Goal: Information Seeking & Learning: Learn about a topic

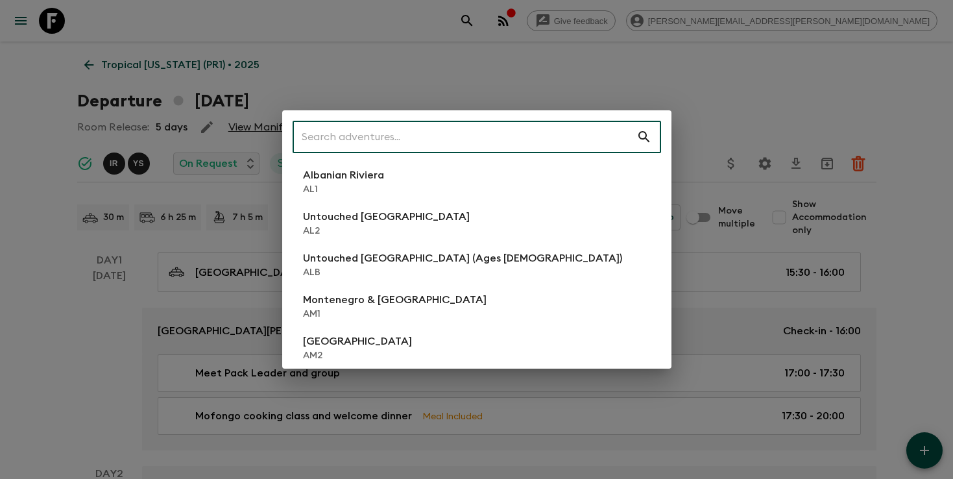
click at [560, 127] on input "text" at bounding box center [464, 137] width 344 height 36
type input "i"
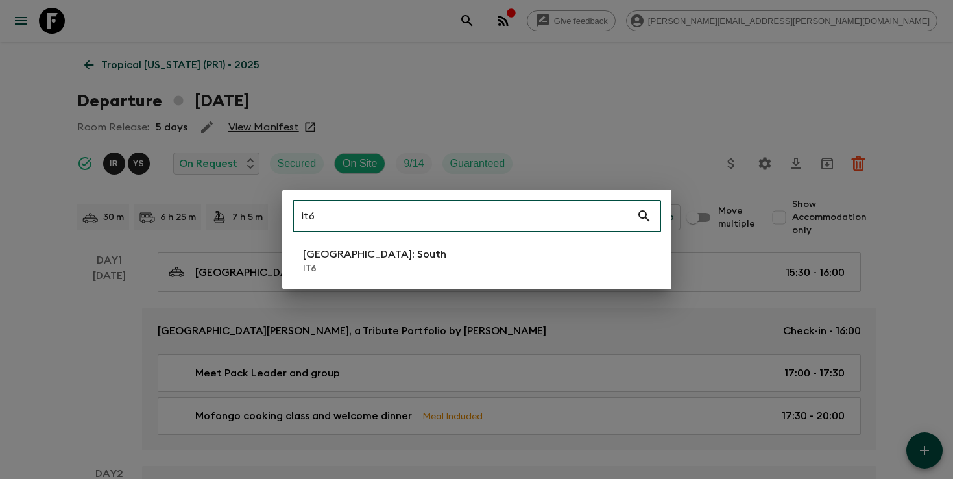
type input "it6"
click at [495, 268] on li "[GEOGRAPHIC_DATA]: South IT6" at bounding box center [476, 261] width 368 height 36
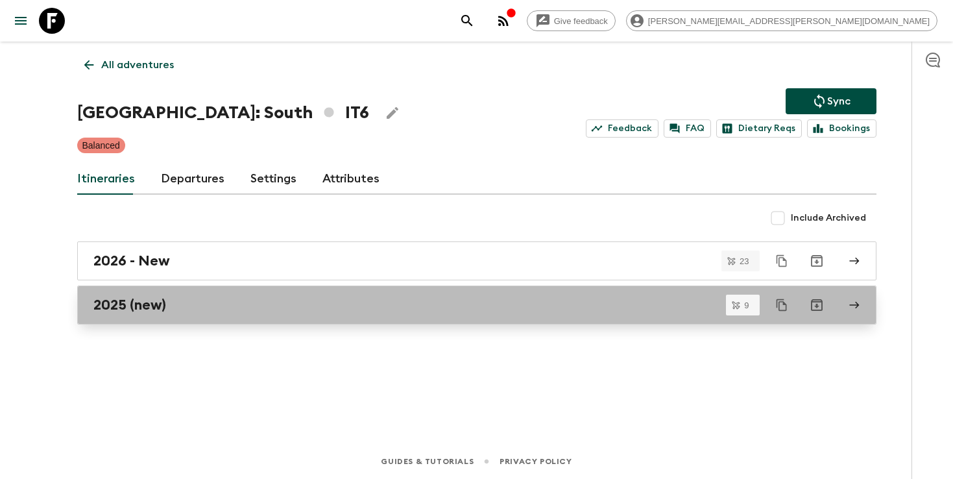
click at [169, 302] on div "2025 (new)" at bounding box center [464, 304] width 742 height 17
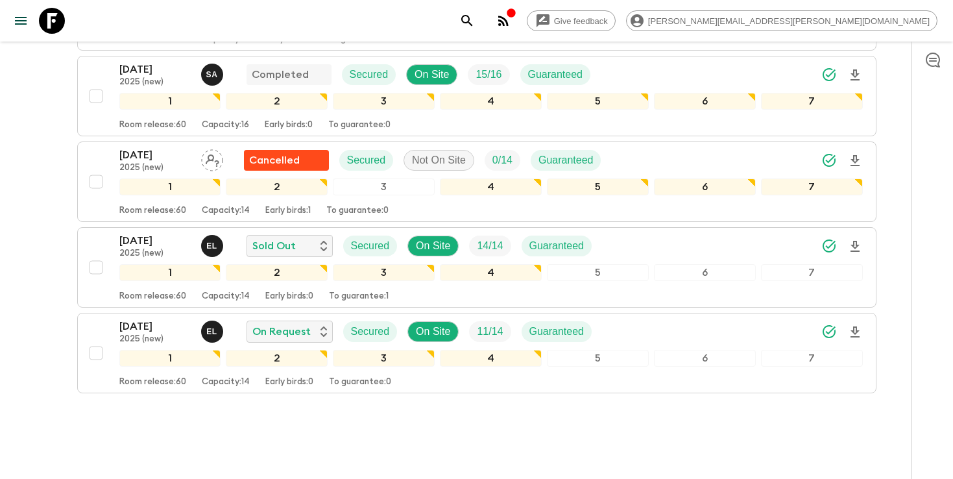
scroll to position [658, 0]
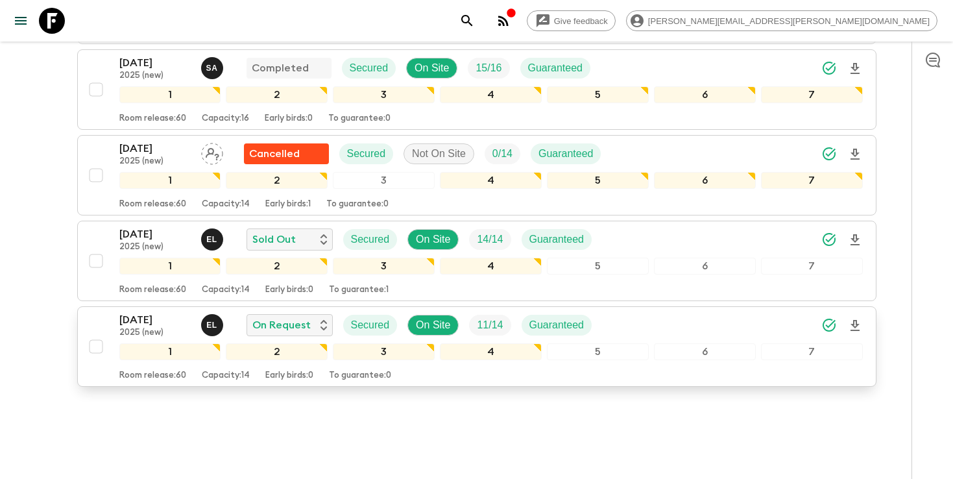
click at [677, 312] on div "[DATE] 2025 (new) E L On Request Secured On Site 11 / 14 Guaranteed" at bounding box center [490, 325] width 743 height 26
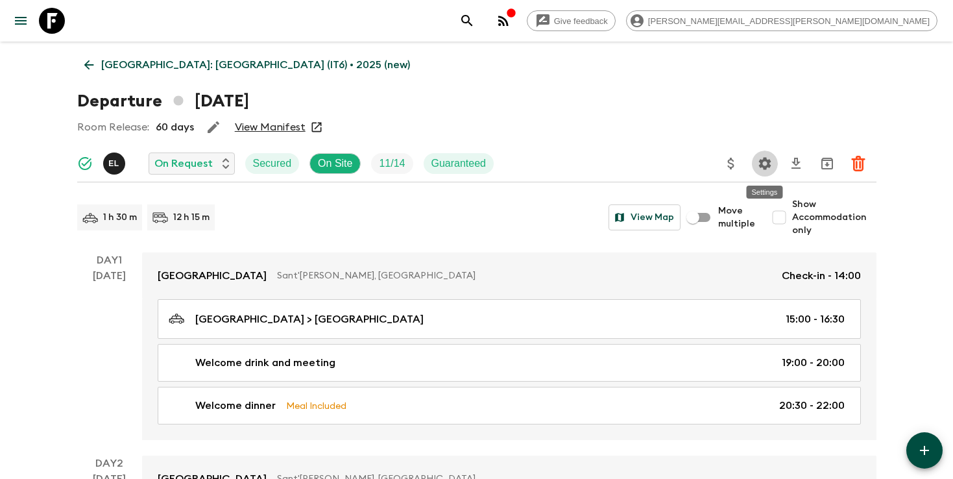
click at [767, 161] on icon "Settings" at bounding box center [764, 163] width 12 height 12
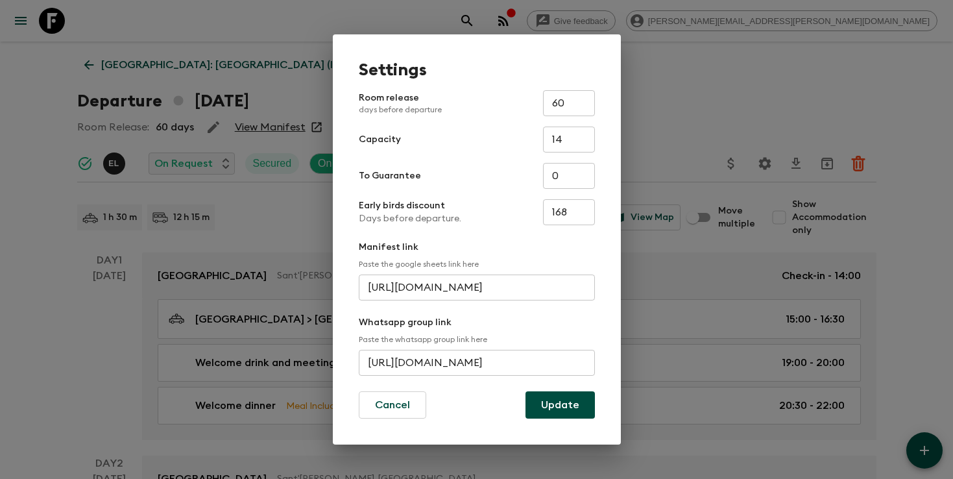
click at [439, 367] on input "[URL][DOMAIN_NAME]" at bounding box center [477, 363] width 236 height 26
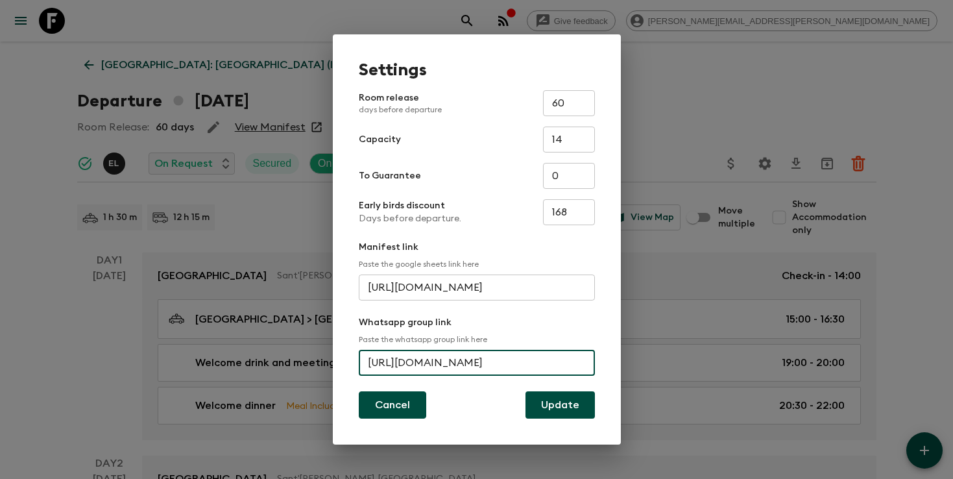
click at [388, 399] on button "Cancel" at bounding box center [392, 404] width 67 height 27
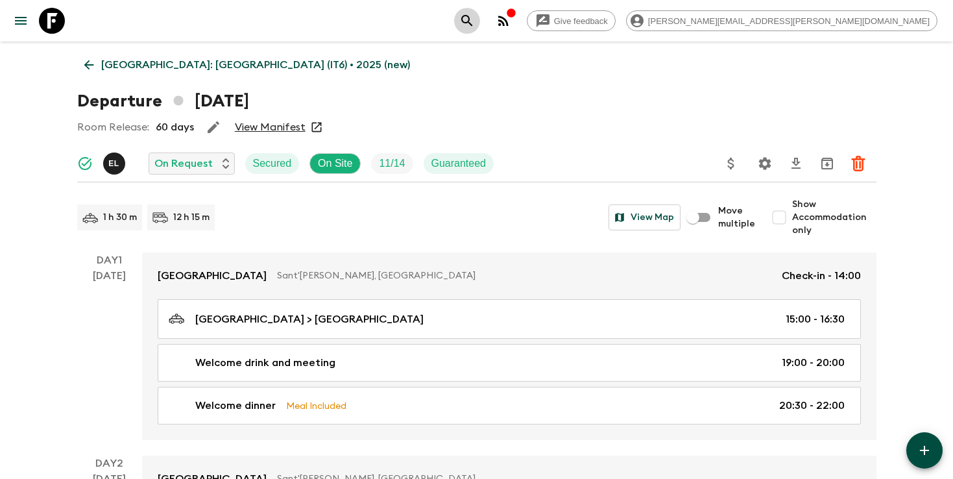
click at [475, 14] on icon "search adventures" at bounding box center [467, 21] width 16 height 16
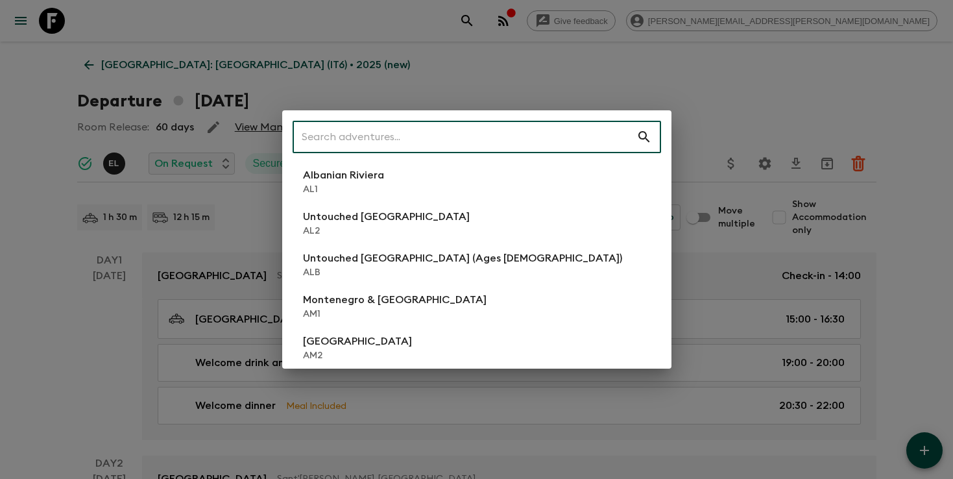
click at [534, 128] on input "text" at bounding box center [464, 137] width 344 height 36
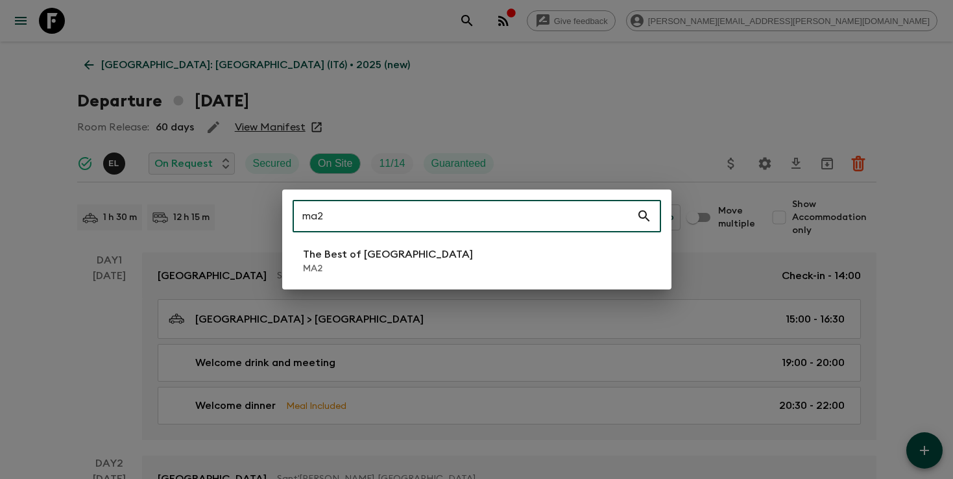
type input "ma2"
click at [430, 246] on li "The Best of [GEOGRAPHIC_DATA] MA2" at bounding box center [476, 261] width 368 height 36
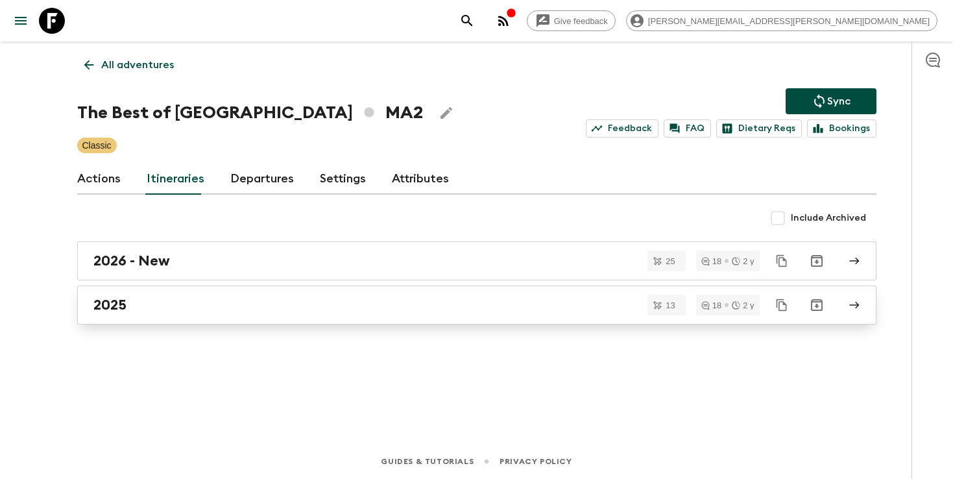
click at [164, 314] on link "2025" at bounding box center [476, 304] width 799 height 39
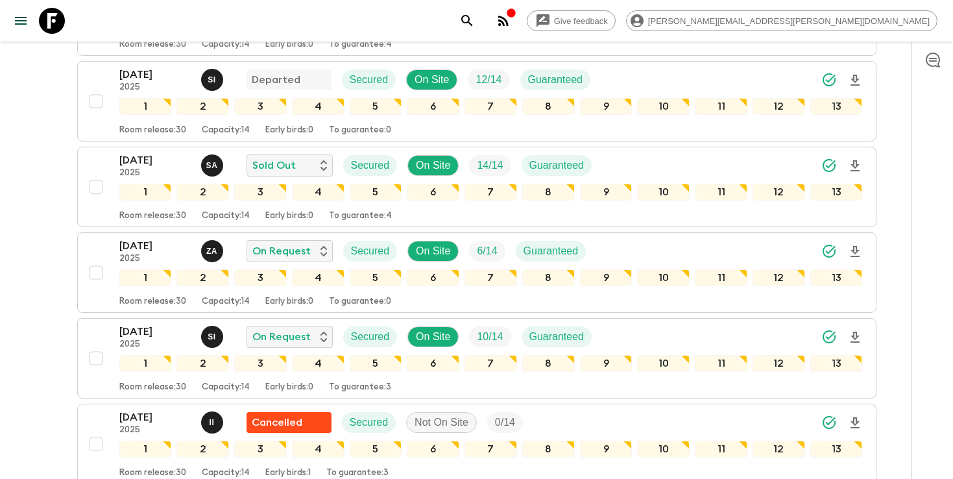
scroll to position [287, 0]
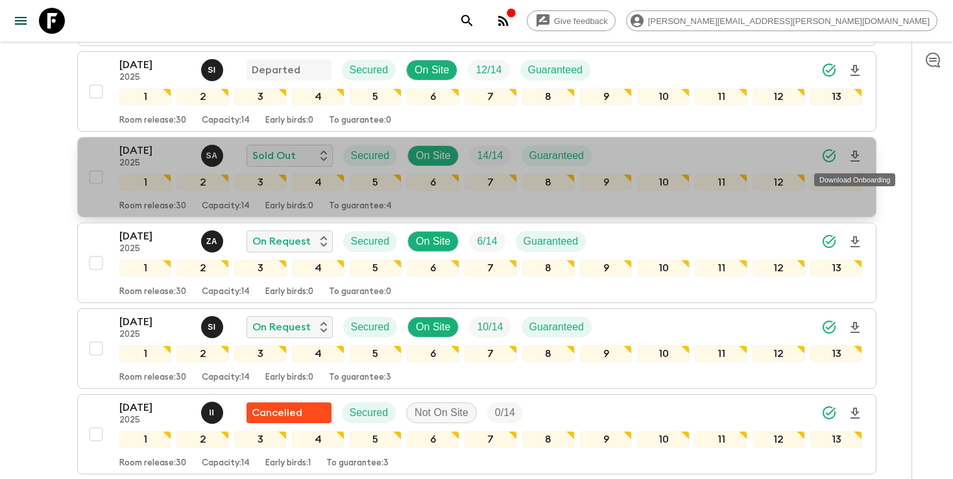
click at [857, 158] on icon "Download Onboarding" at bounding box center [855, 156] width 16 height 16
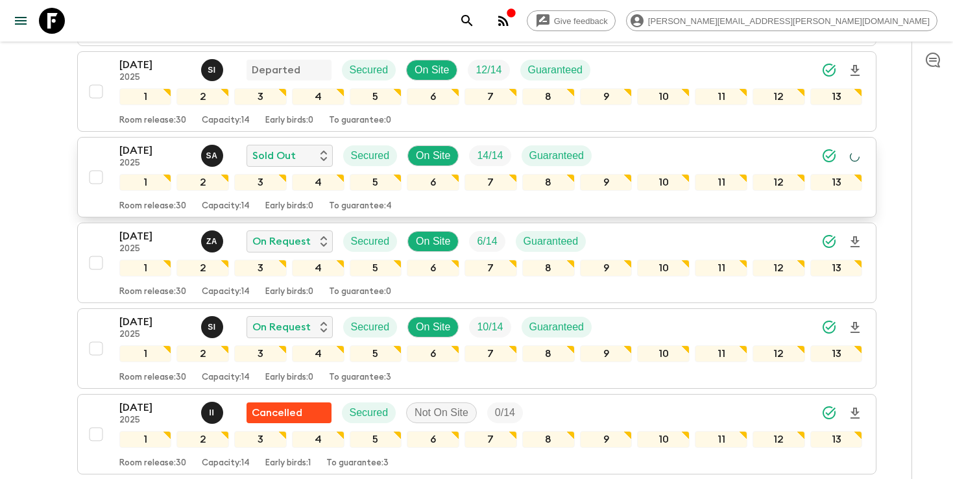
click at [736, 159] on div "[DATE] 2025 S A Sold Out Secured On Site 14 / 14 Guaranteed" at bounding box center [490, 156] width 743 height 26
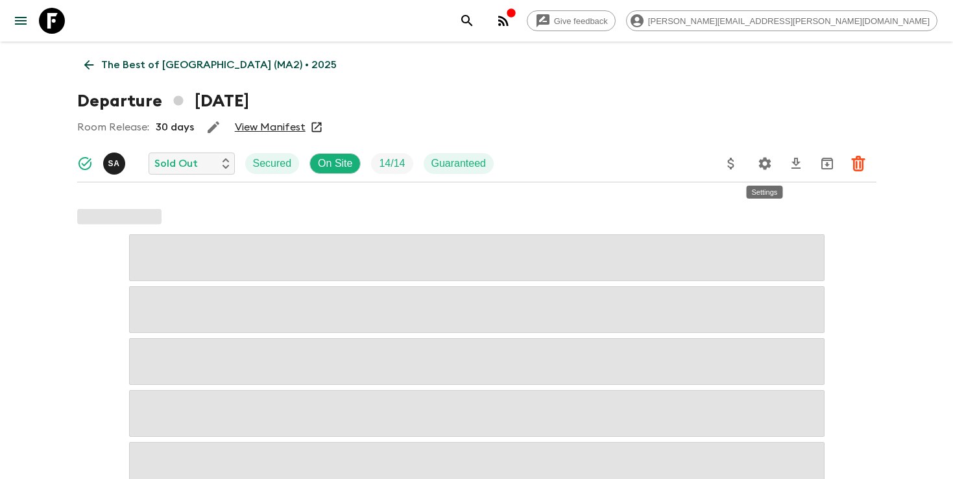
click at [759, 168] on icon "Settings" at bounding box center [765, 164] width 16 height 16
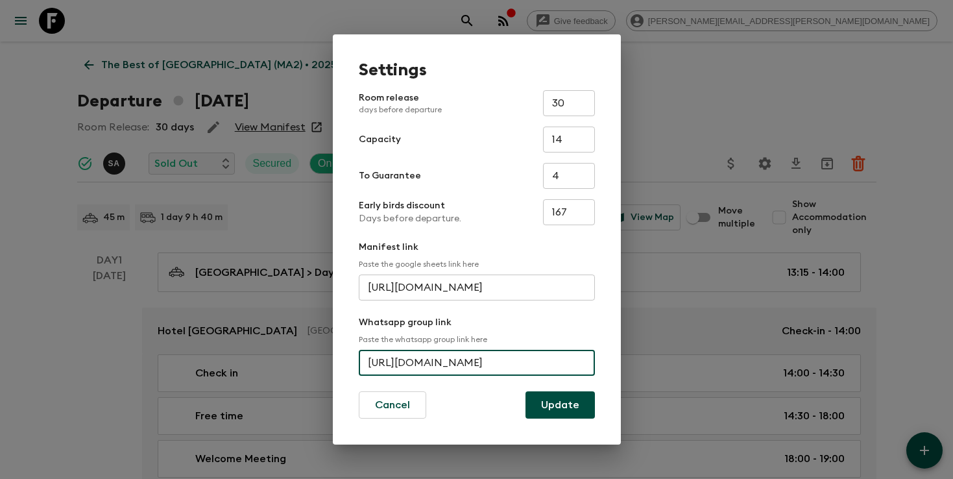
click at [433, 364] on input "[URL][DOMAIN_NAME]" at bounding box center [477, 363] width 236 height 26
click at [674, 77] on div "Settings Room release days before departure 30 ​ Capacity 14 ​ To Guarantee 4 ​…" at bounding box center [476, 239] width 953 height 479
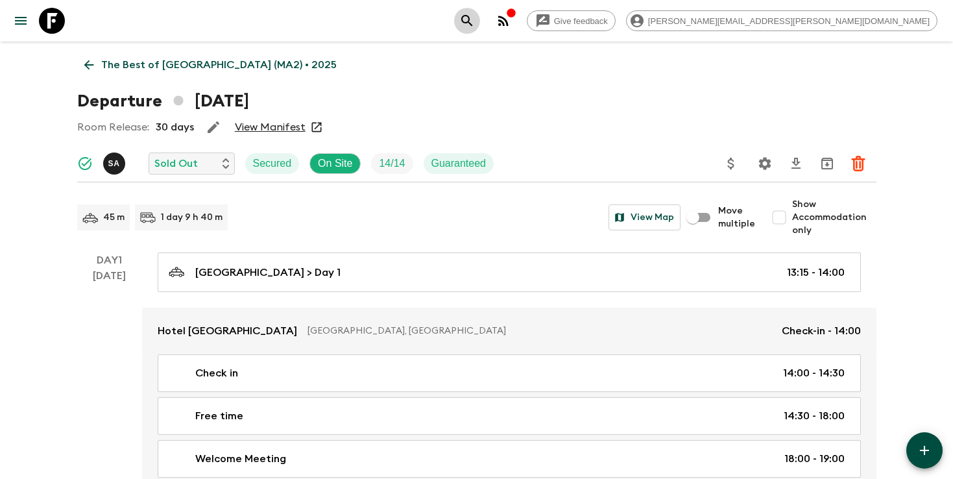
click at [475, 27] on icon "search adventures" at bounding box center [467, 21] width 16 height 16
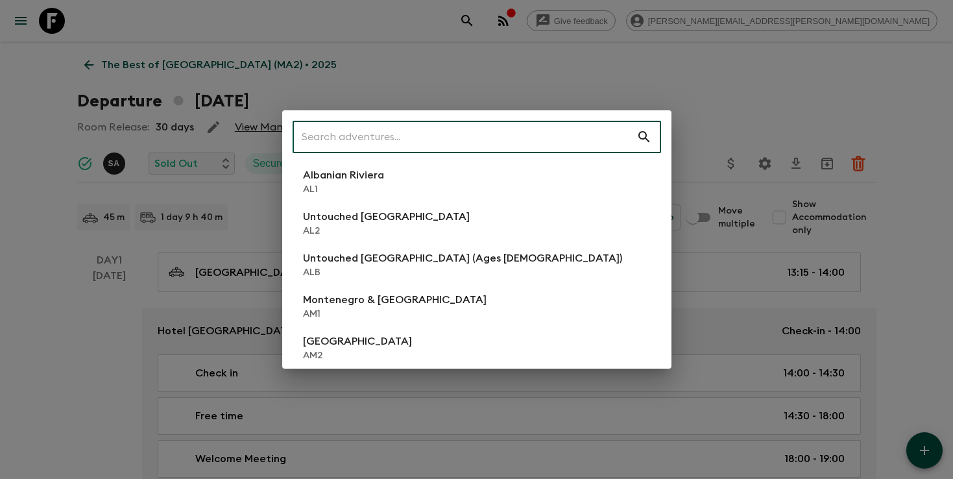
click at [531, 141] on input "text" at bounding box center [464, 137] width 344 height 36
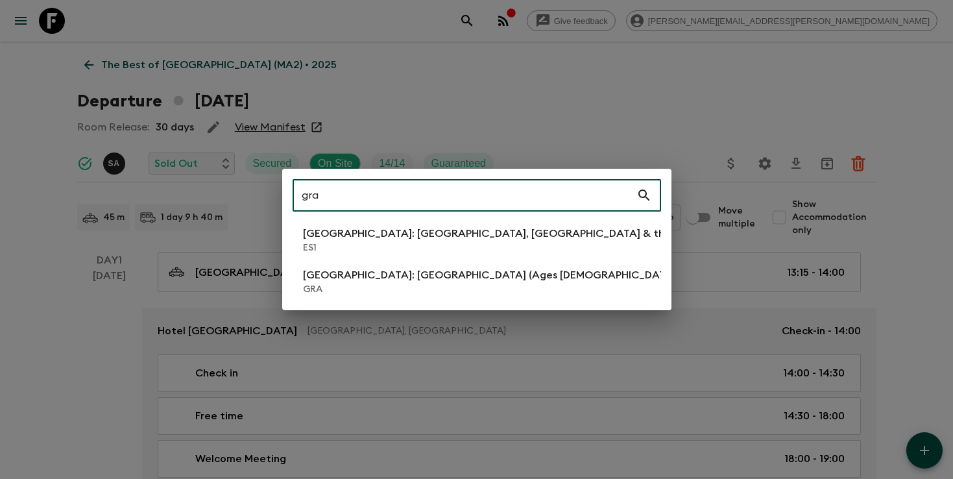
type input "gra"
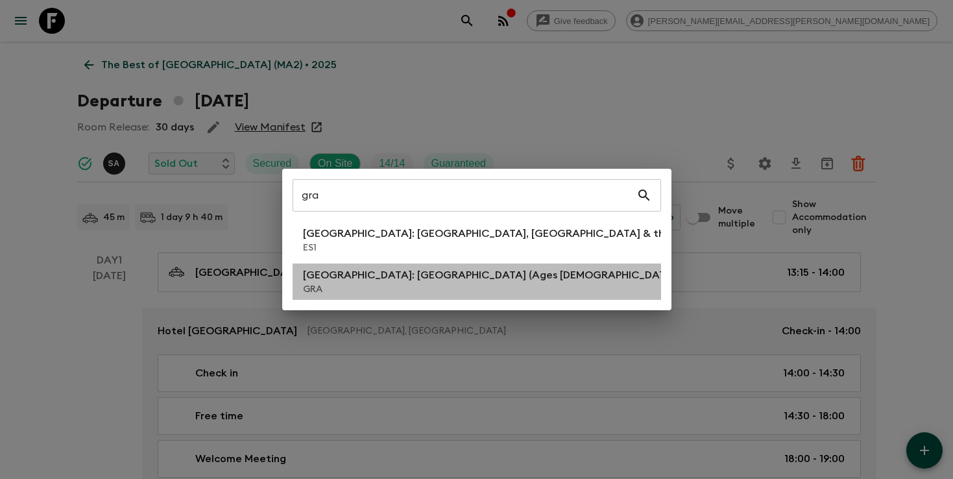
click at [490, 277] on p "[GEOGRAPHIC_DATA]: [GEOGRAPHIC_DATA] (Ages [DEMOGRAPHIC_DATA])" at bounding box center [490, 275] width 375 height 16
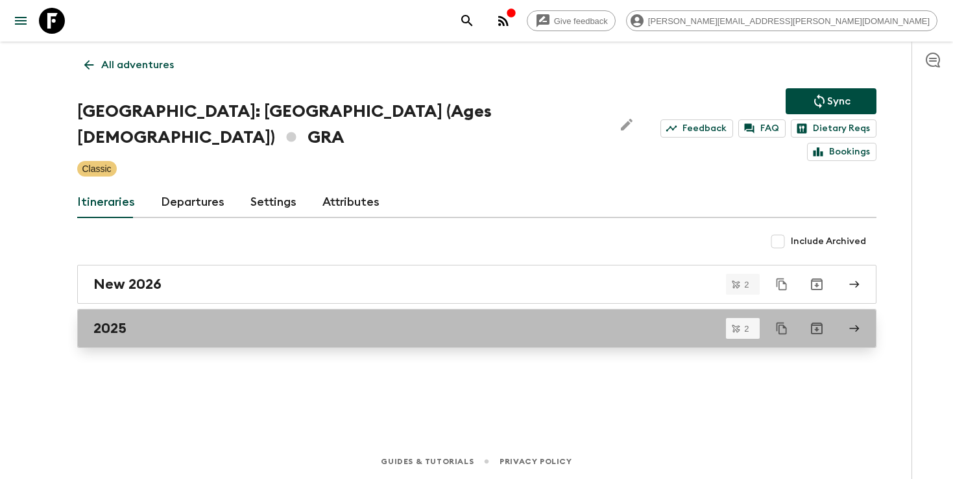
click at [451, 320] on div "2025" at bounding box center [464, 328] width 742 height 17
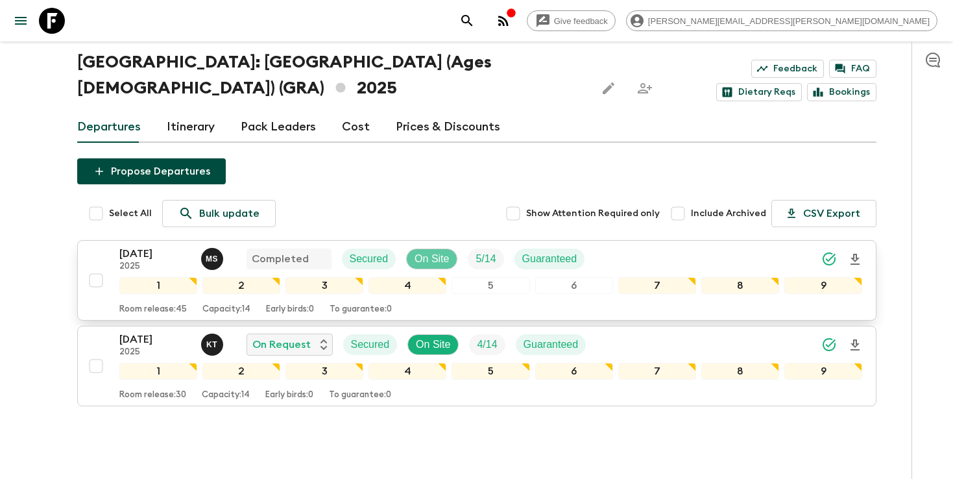
scroll to position [43, 0]
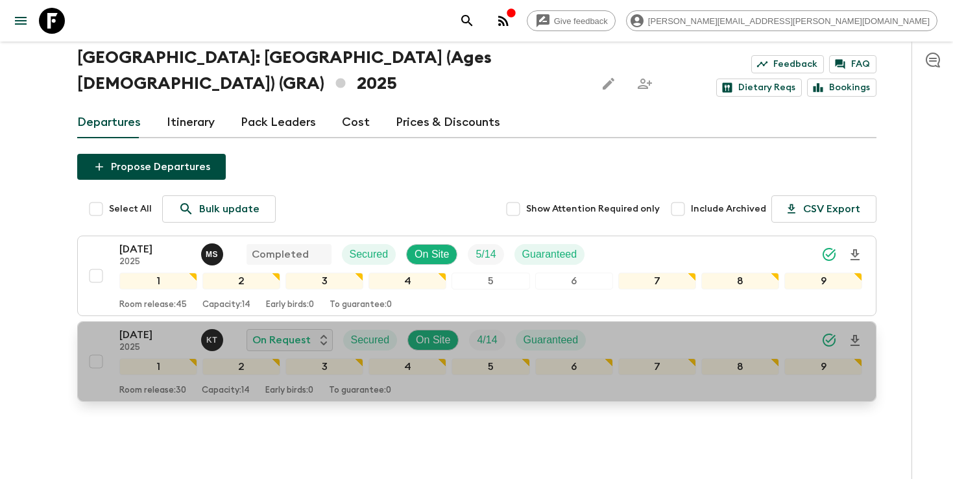
click at [628, 337] on div "[DATE] 2025 K T On Request Secured On Site 4 / 14 Guaranteed" at bounding box center [490, 340] width 743 height 26
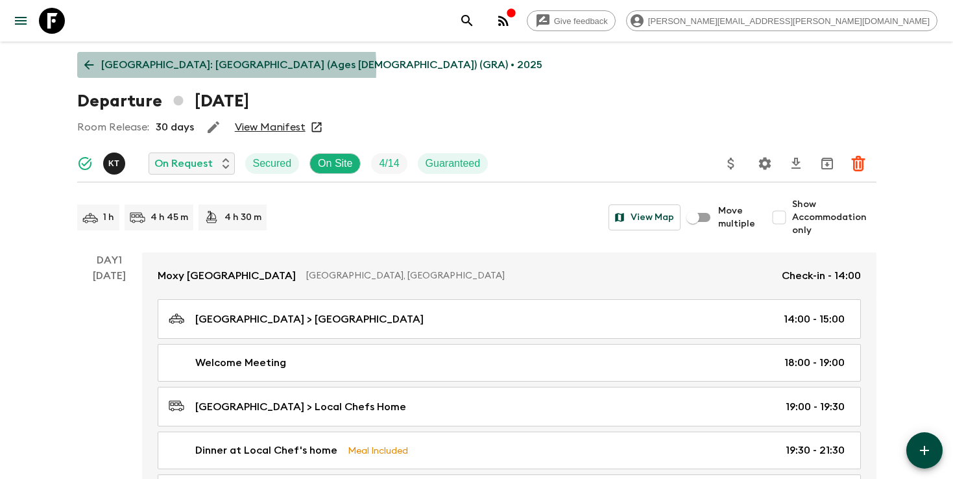
click at [140, 68] on p "[GEOGRAPHIC_DATA]: [GEOGRAPHIC_DATA] (Ages [DEMOGRAPHIC_DATA]) (GRA) • 2025" at bounding box center [321, 65] width 441 height 16
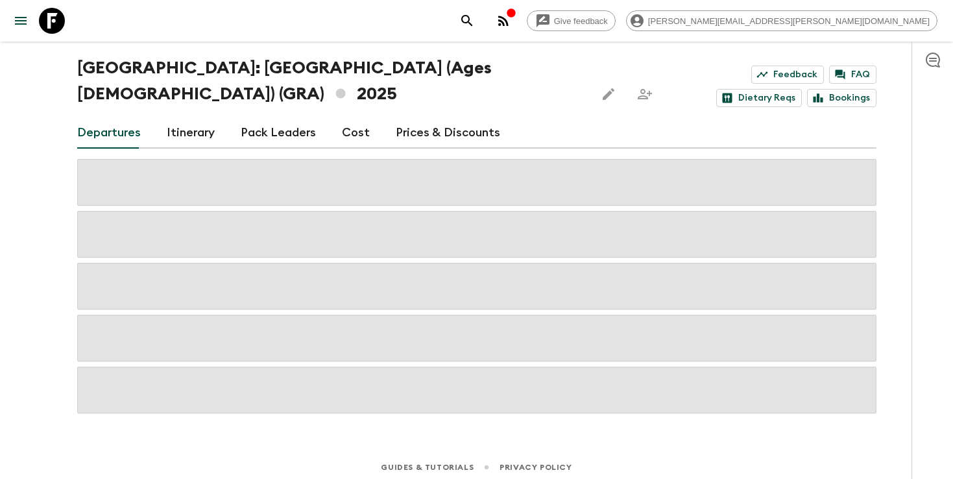
scroll to position [39, 0]
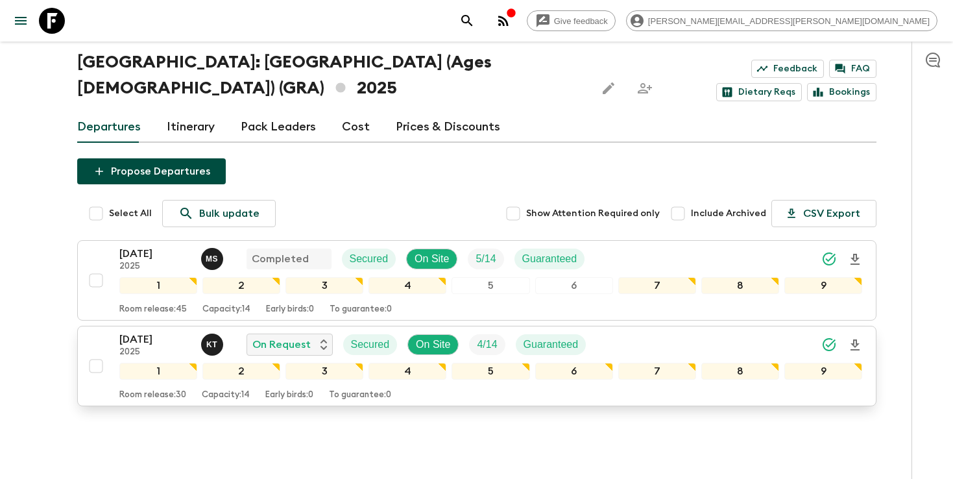
click at [641, 348] on div "[DATE] 2025 K T On Request Secured On Site 4 / 14 Guaranteed" at bounding box center [490, 344] width 743 height 26
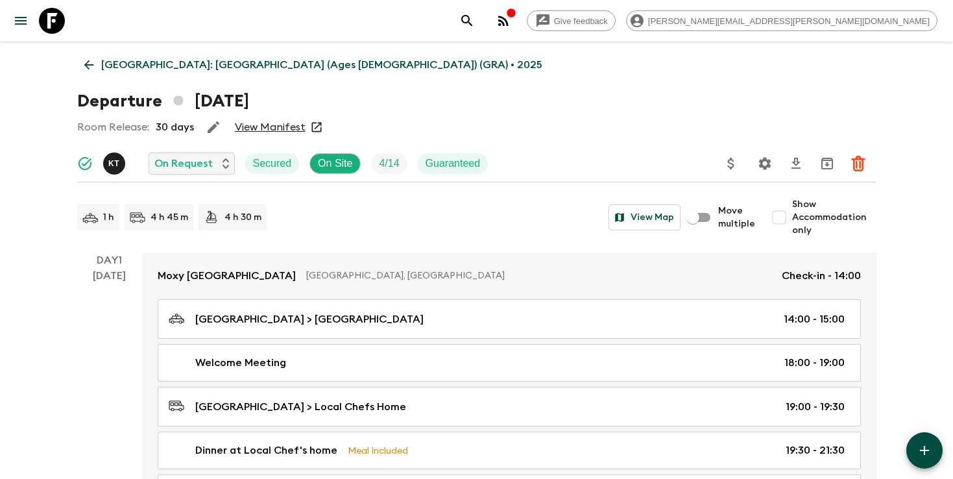
click at [475, 21] on icon "search adventures" at bounding box center [467, 21] width 16 height 16
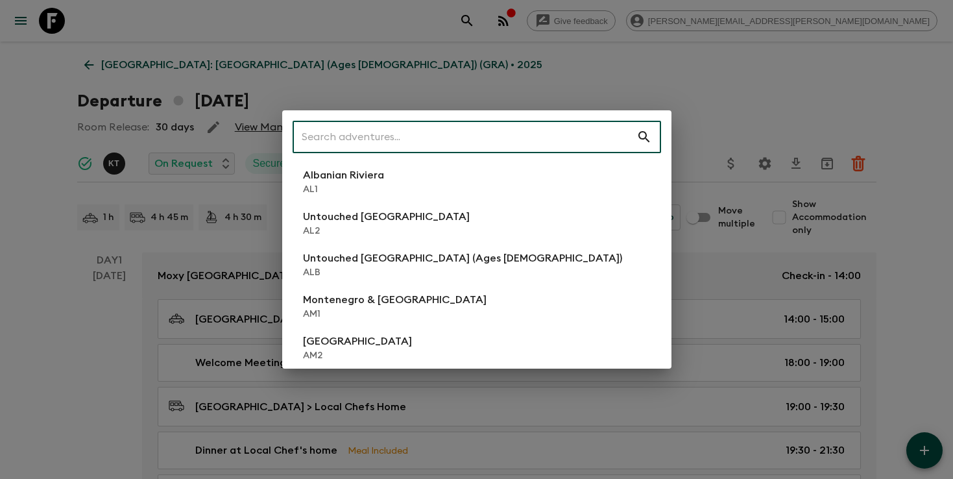
click at [430, 121] on input "text" at bounding box center [464, 137] width 344 height 36
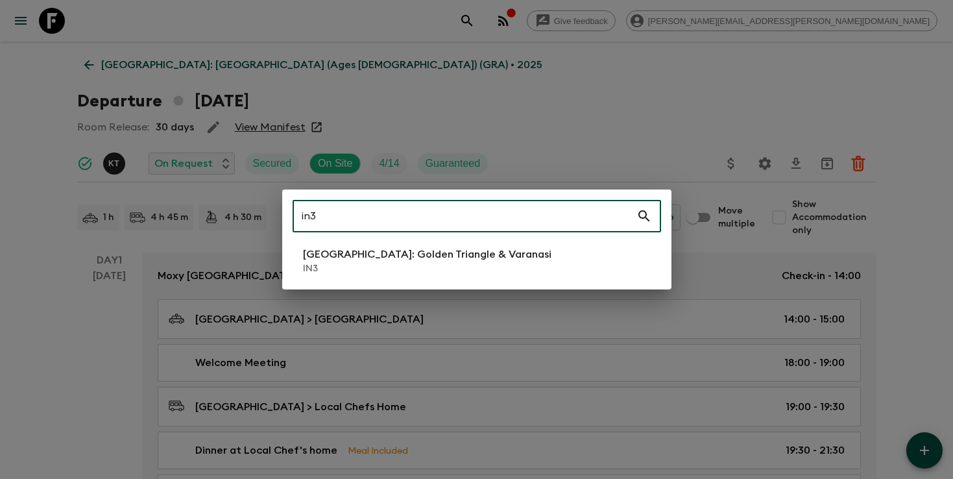
type input "in3"
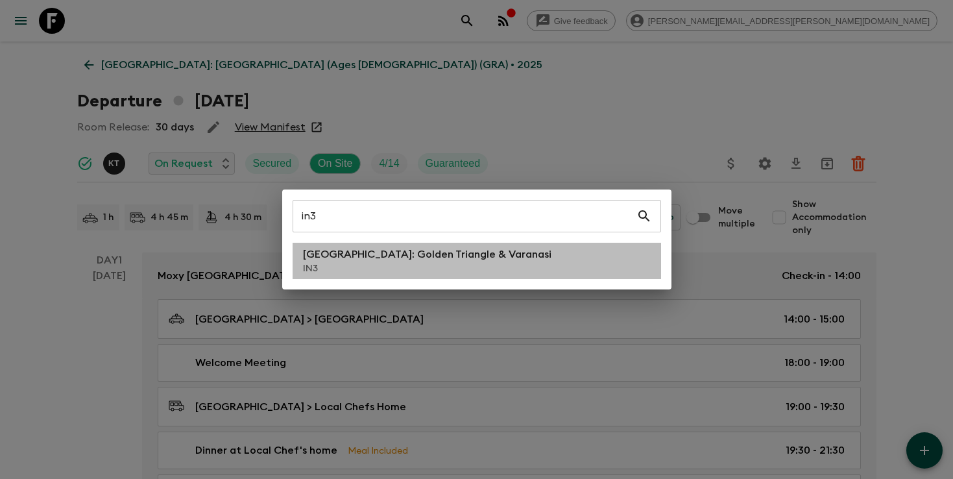
click at [405, 248] on p "[GEOGRAPHIC_DATA]: Golden Triangle & Varanasi" at bounding box center [427, 254] width 248 height 16
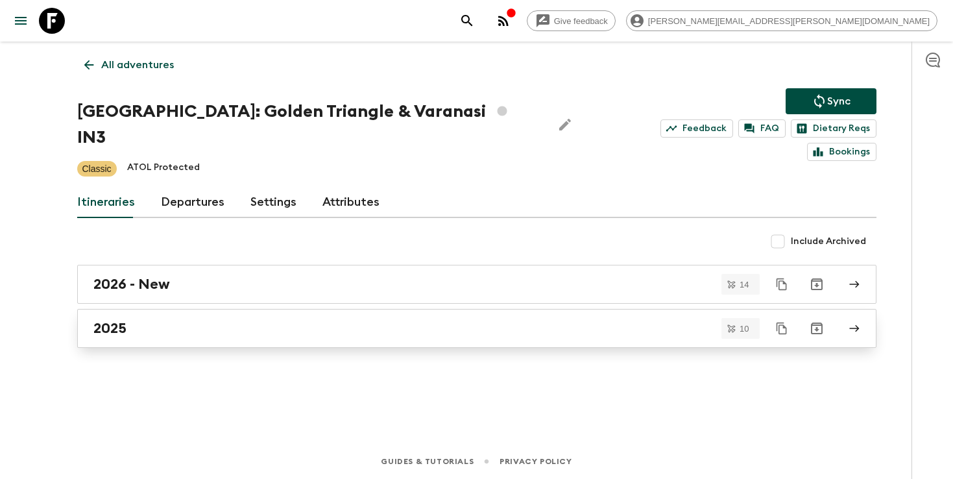
click at [397, 309] on link "2025" at bounding box center [476, 328] width 799 height 39
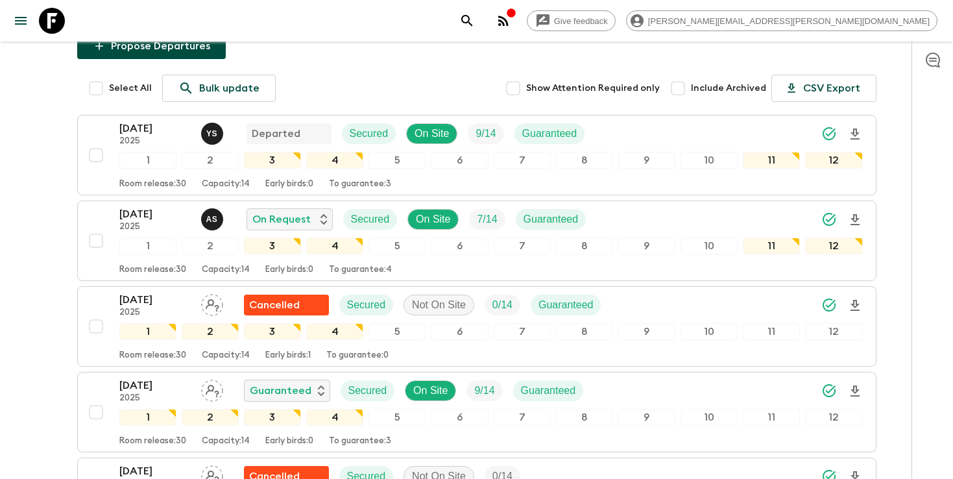
scroll to position [170, 0]
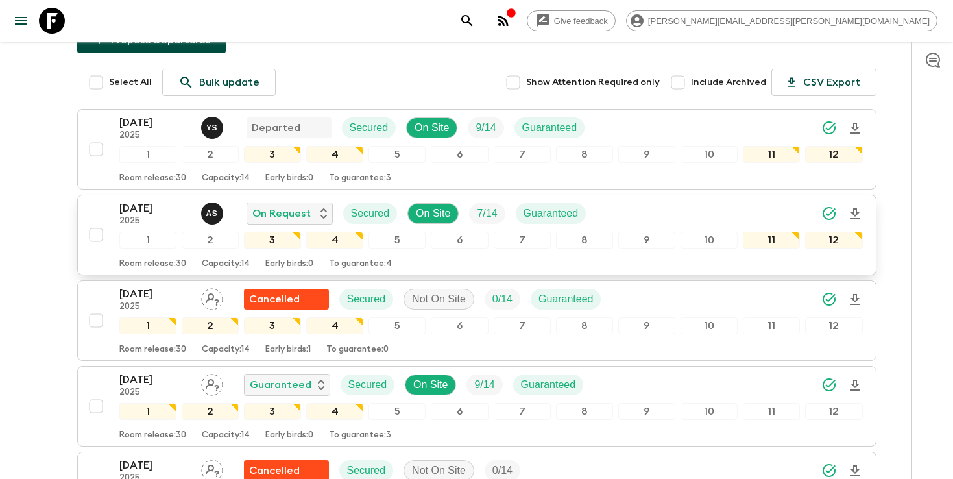
click at [853, 206] on icon "Download Onboarding" at bounding box center [855, 214] width 16 height 16
click at [475, 25] on icon "search adventures" at bounding box center [467, 21] width 16 height 16
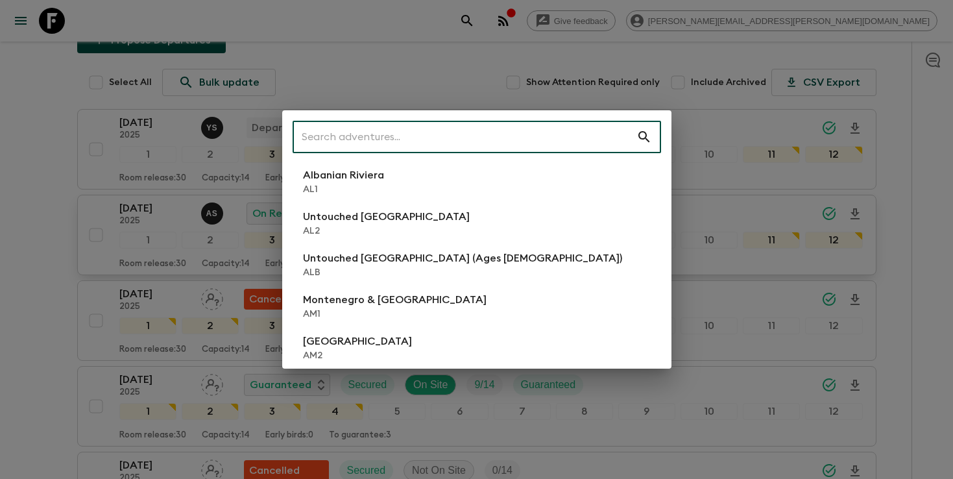
click at [494, 138] on input "text" at bounding box center [464, 137] width 344 height 36
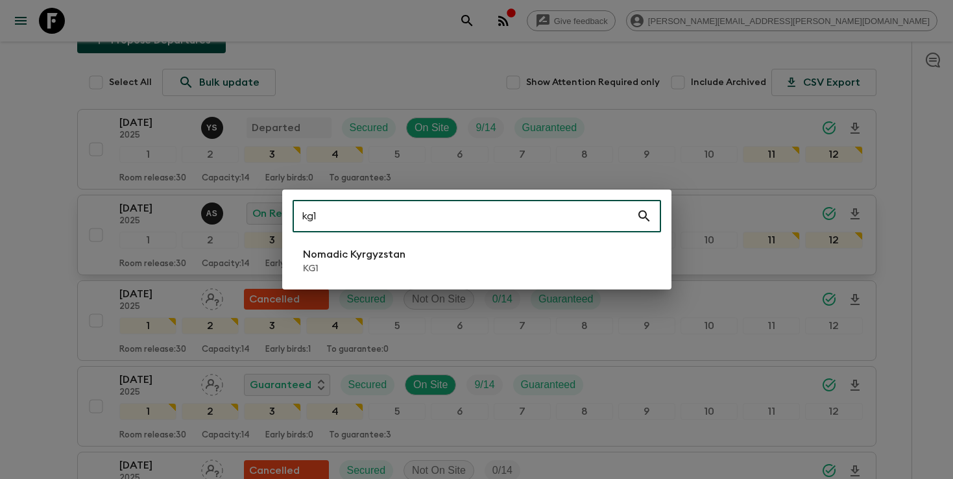
type input "kg1"
click at [401, 264] on p "KG1" at bounding box center [354, 268] width 102 height 13
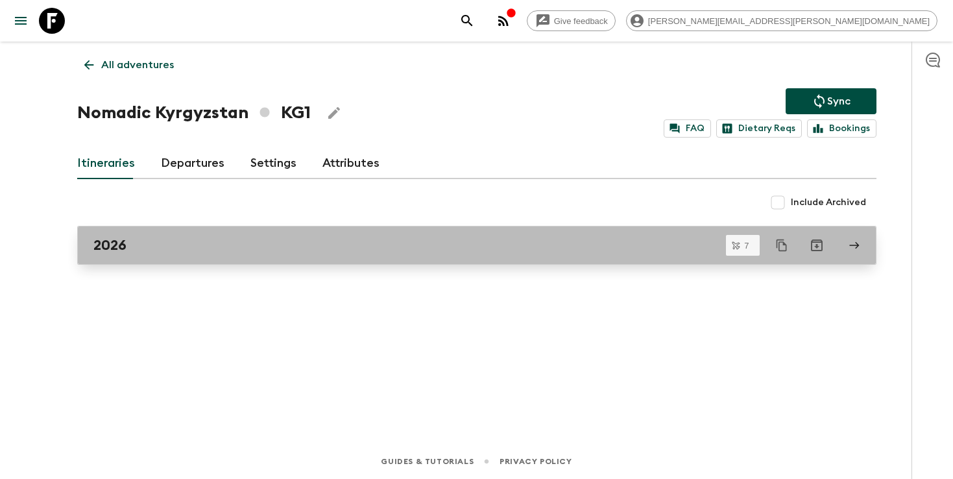
click at [399, 254] on link "2026" at bounding box center [476, 245] width 799 height 39
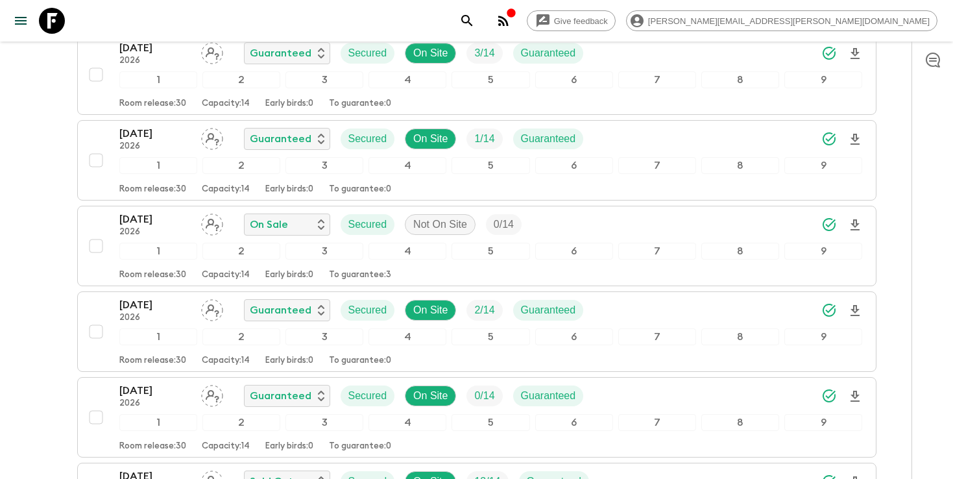
scroll to position [310, 0]
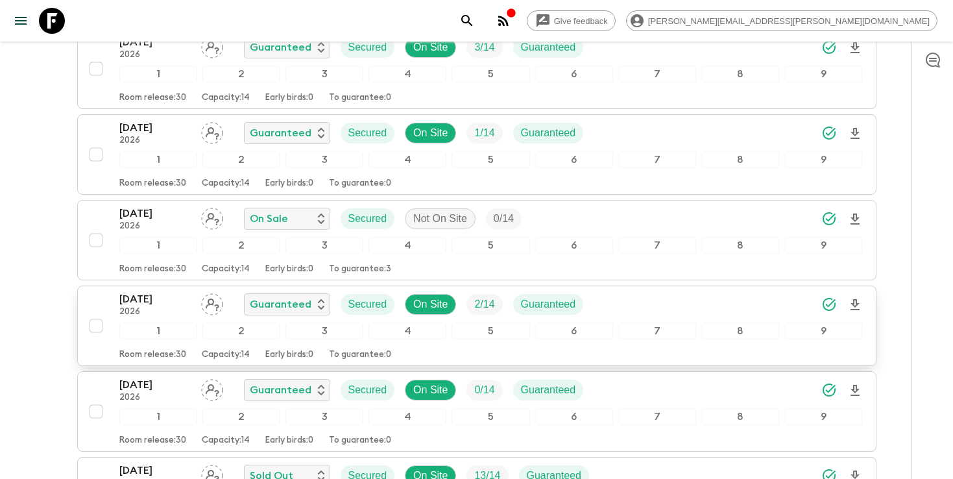
click at [756, 306] on div "[DATE] 2026 Guaranteed Secured On Site 2 / 14 Guaranteed" at bounding box center [490, 304] width 743 height 26
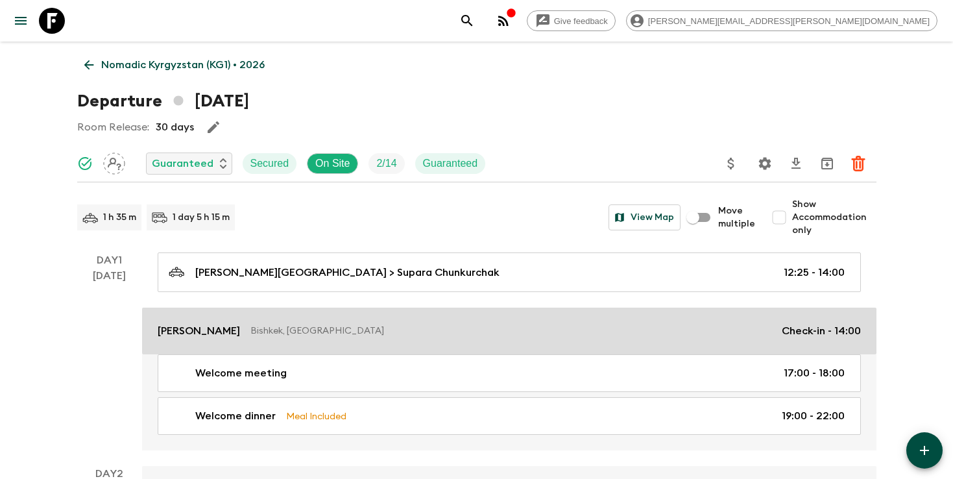
click at [236, 329] on p "[PERSON_NAME]" at bounding box center [199, 331] width 82 height 16
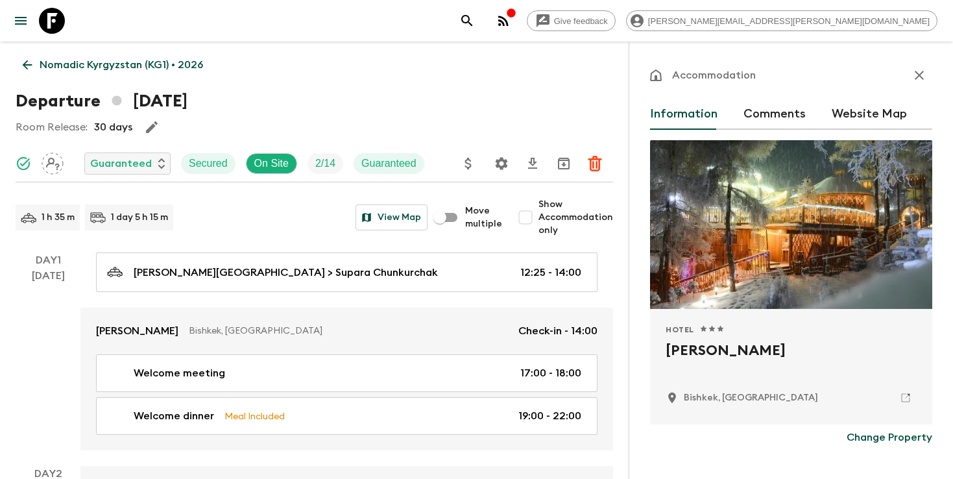
click at [733, 352] on h2 "[PERSON_NAME]" at bounding box center [790, 361] width 251 height 42
copy div "[PERSON_NAME]"
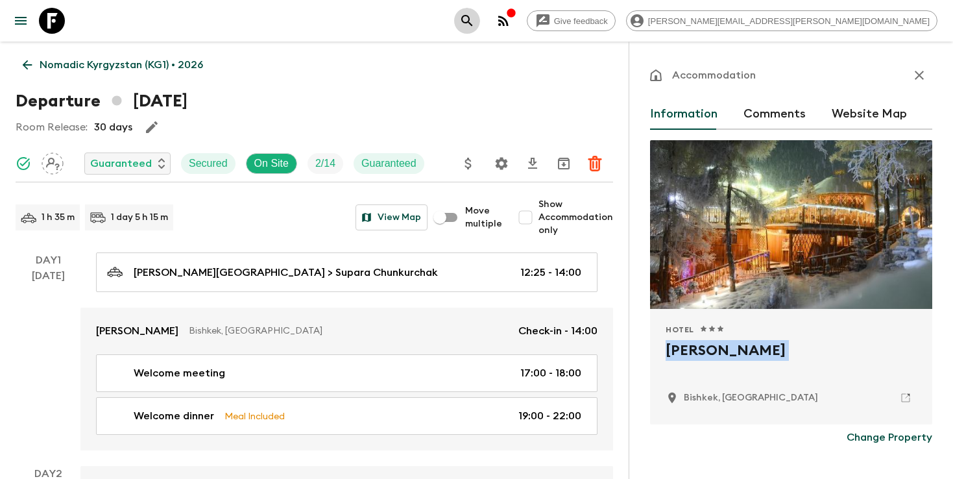
click at [472, 23] on icon "search adventures" at bounding box center [466, 20] width 11 height 11
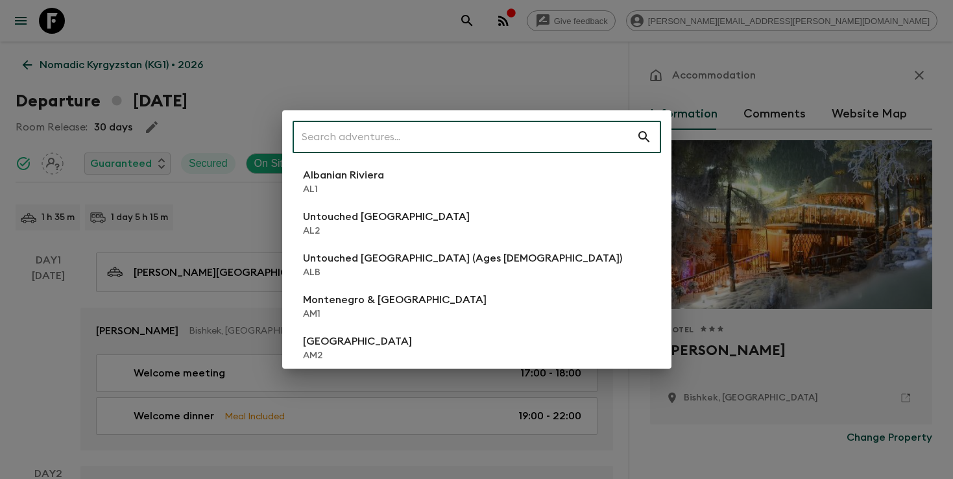
click at [412, 139] on input "text" at bounding box center [464, 137] width 344 height 36
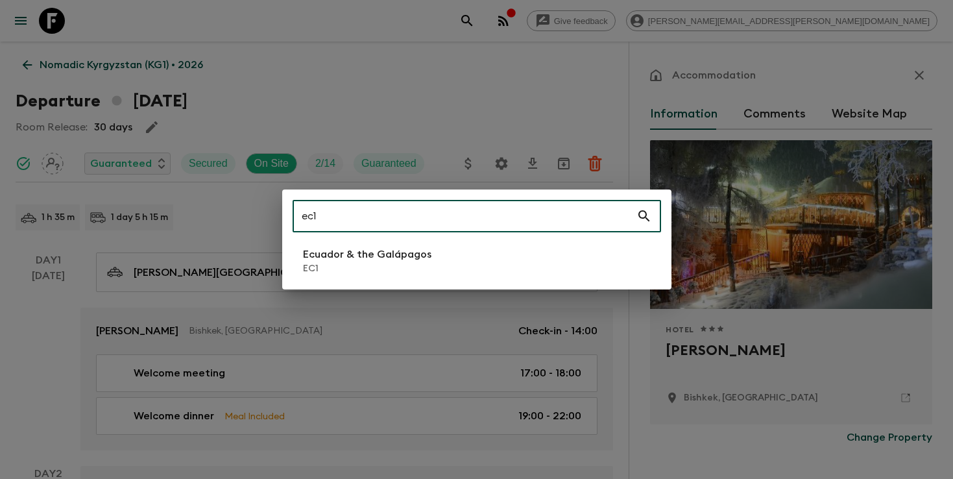
type input "ec1"
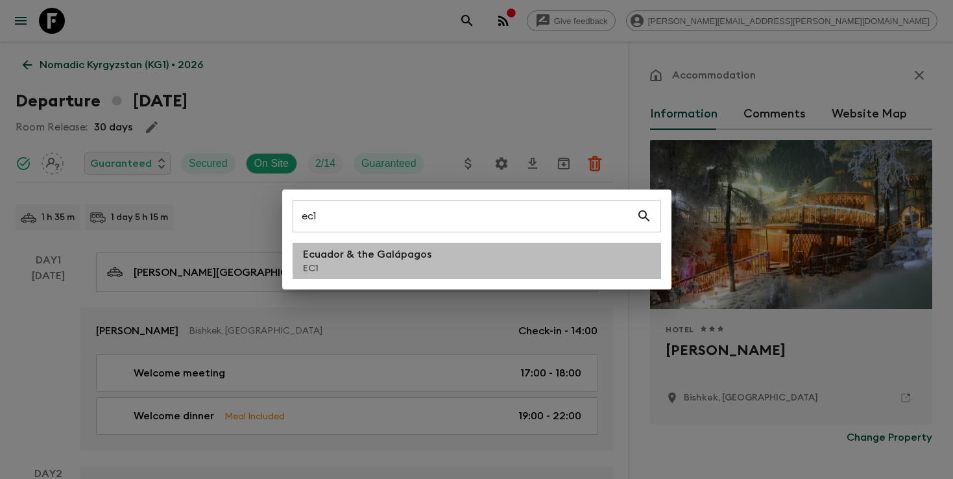
click at [360, 255] on p "Ecuador & the Galápagos" at bounding box center [367, 254] width 128 height 16
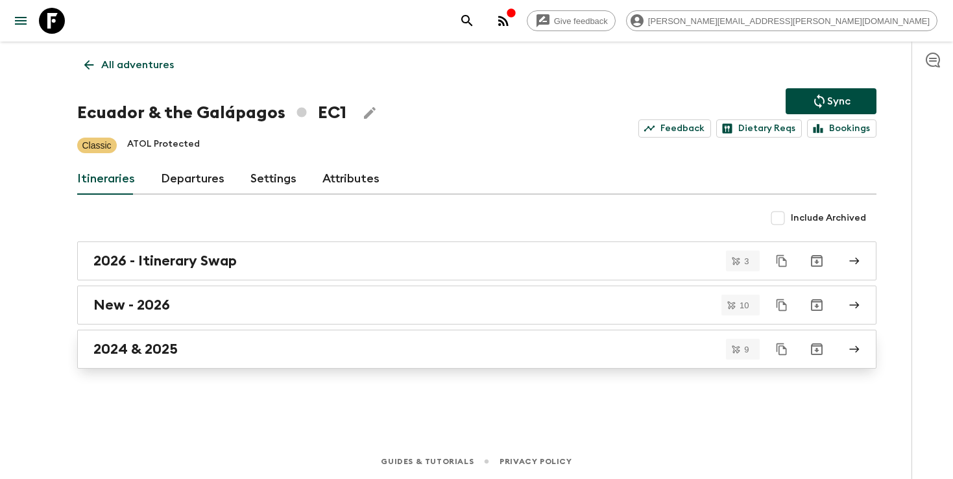
click at [270, 348] on div "2024 & 2025" at bounding box center [464, 348] width 742 height 17
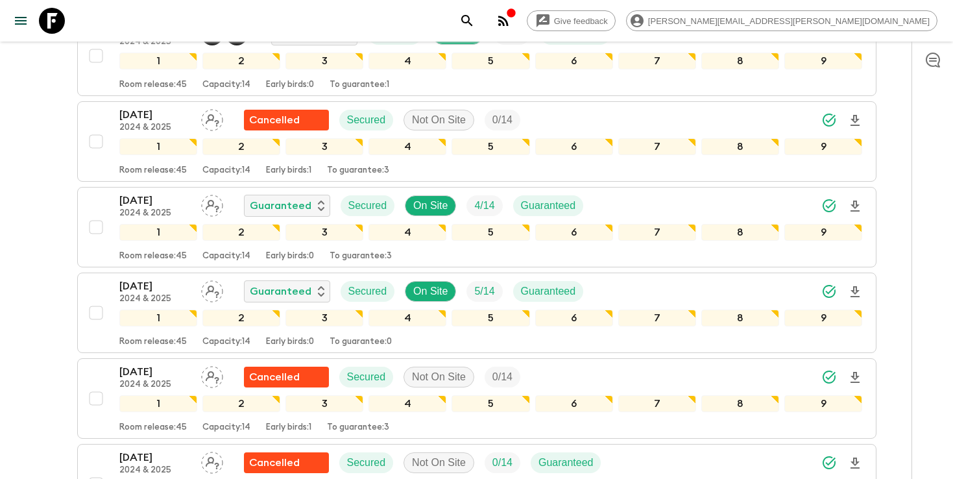
scroll to position [417, 0]
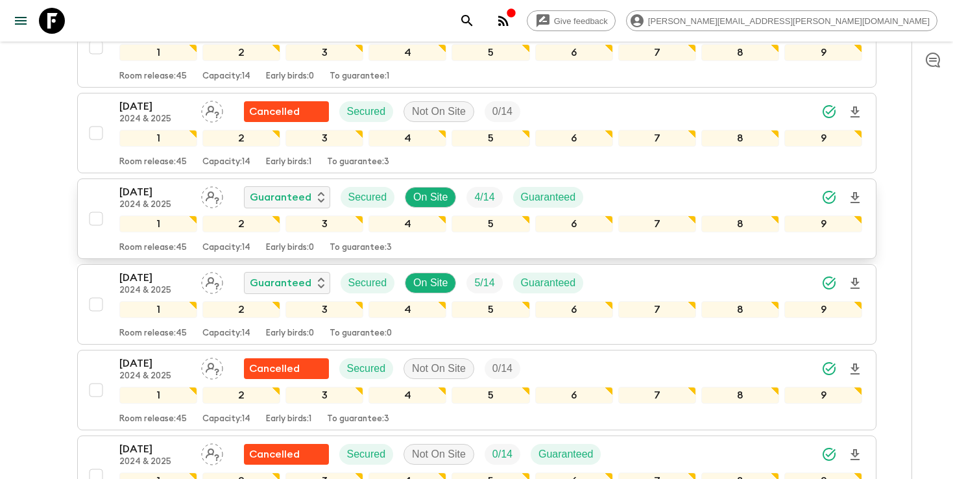
click at [659, 196] on div "[DATE] 2024 & 2025 Guaranteed Secured On Site 4 / 14 Guaranteed" at bounding box center [490, 197] width 743 height 26
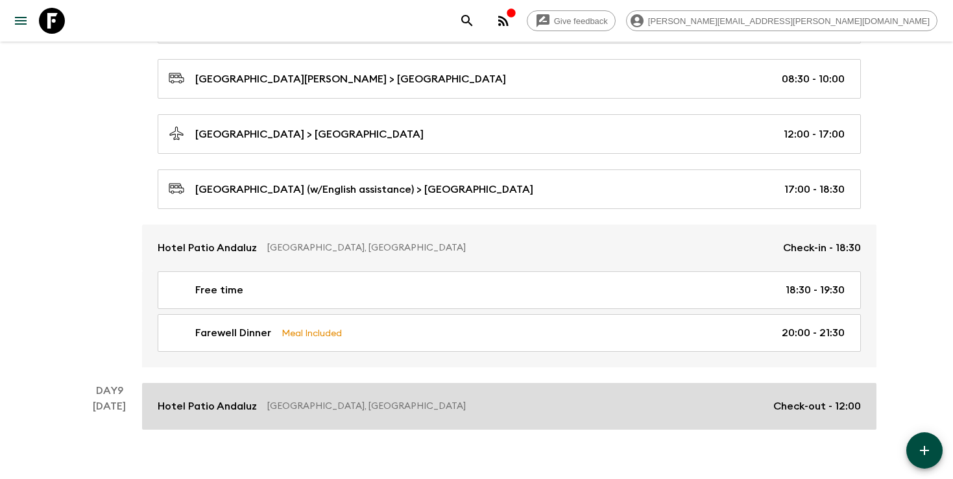
scroll to position [3408, 0]
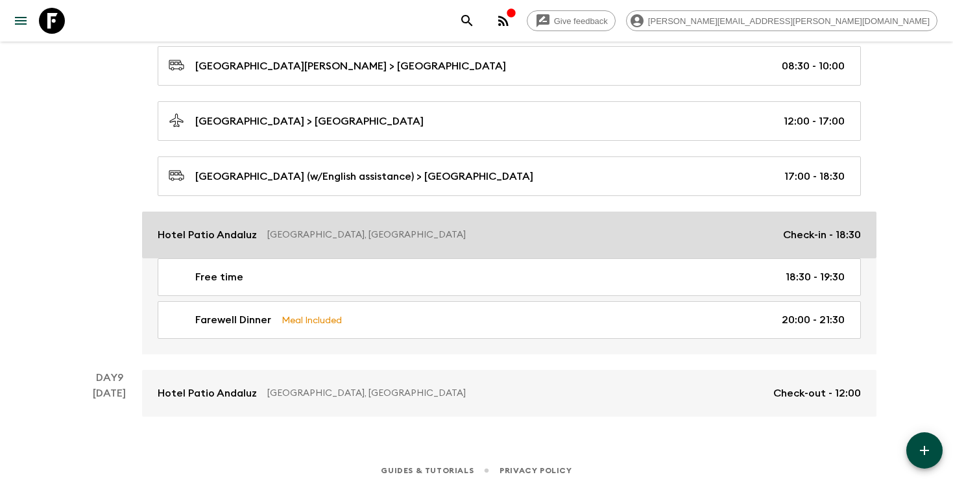
click at [215, 230] on p "Hotel Patio Andaluz" at bounding box center [207, 235] width 99 height 16
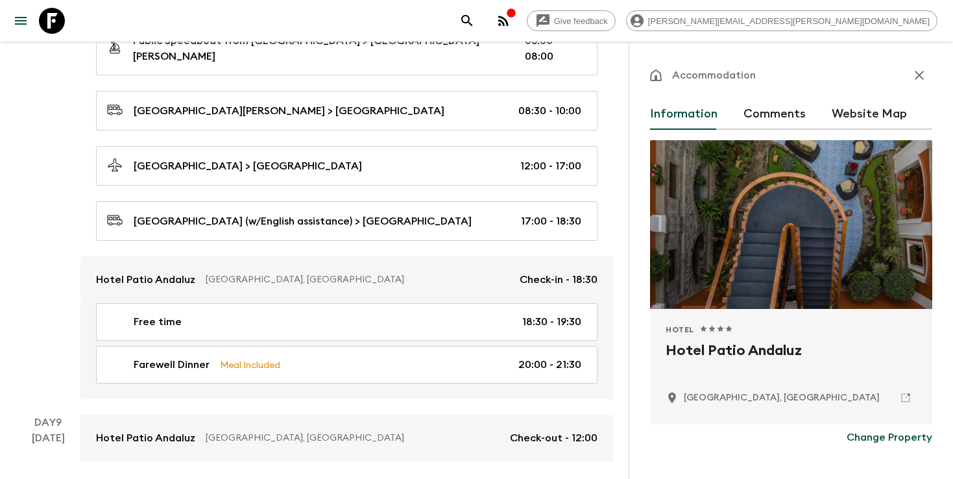
click at [744, 349] on h2 "Hotel Patio Andaluz" at bounding box center [790, 361] width 251 height 42
copy div "Hotel Patio Andaluz"
